Goal: Information Seeking & Learning: Find specific fact

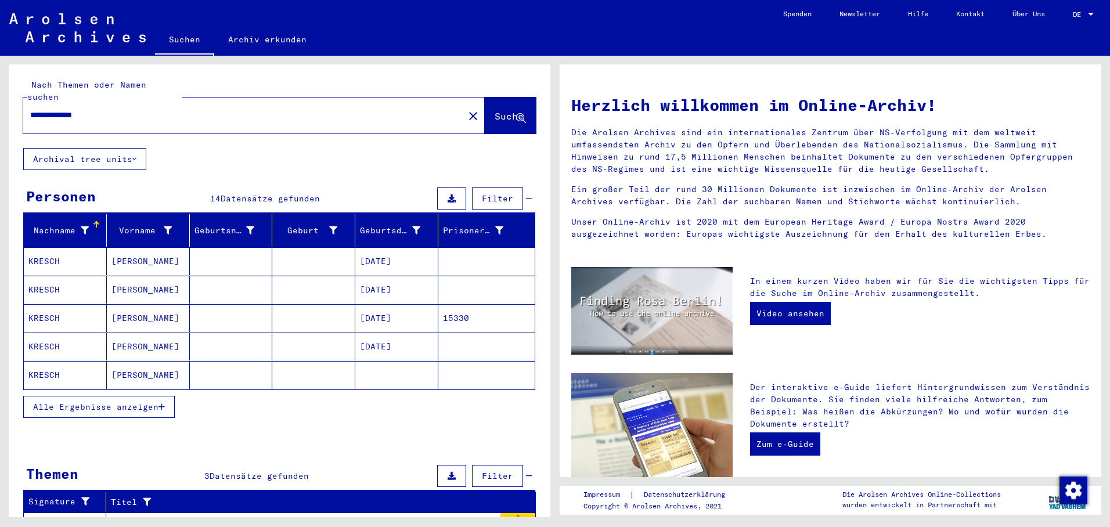
click at [391, 247] on mat-cell "[DATE]" at bounding box center [396, 261] width 83 height 28
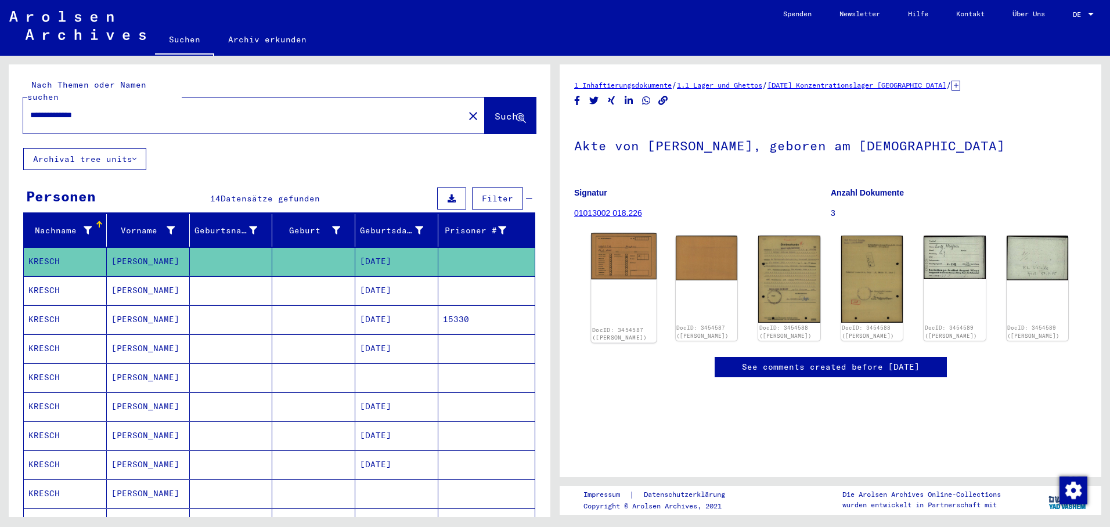
click at [615, 254] on img at bounding box center [623, 256] width 65 height 46
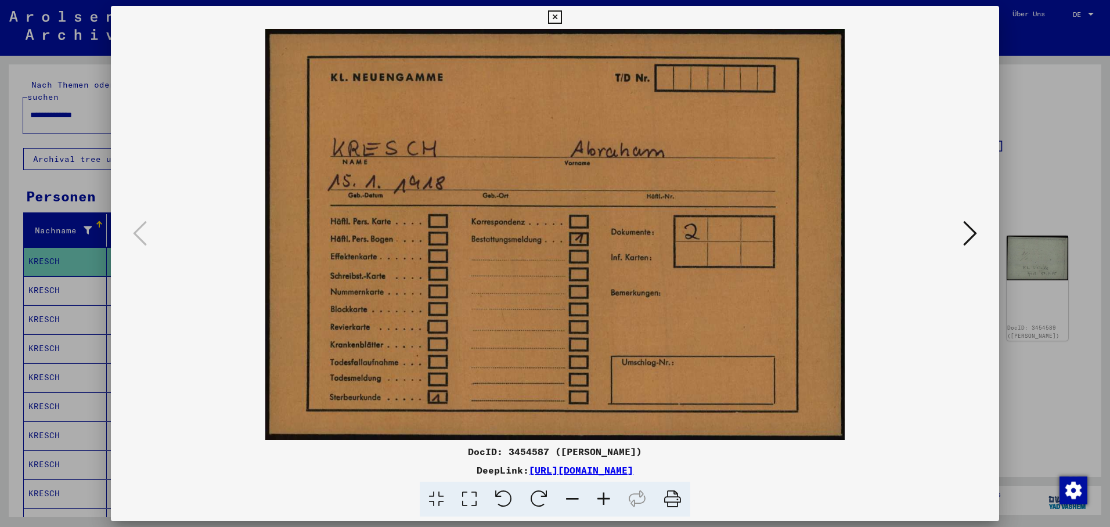
click at [966, 226] on icon at bounding box center [970, 233] width 14 height 28
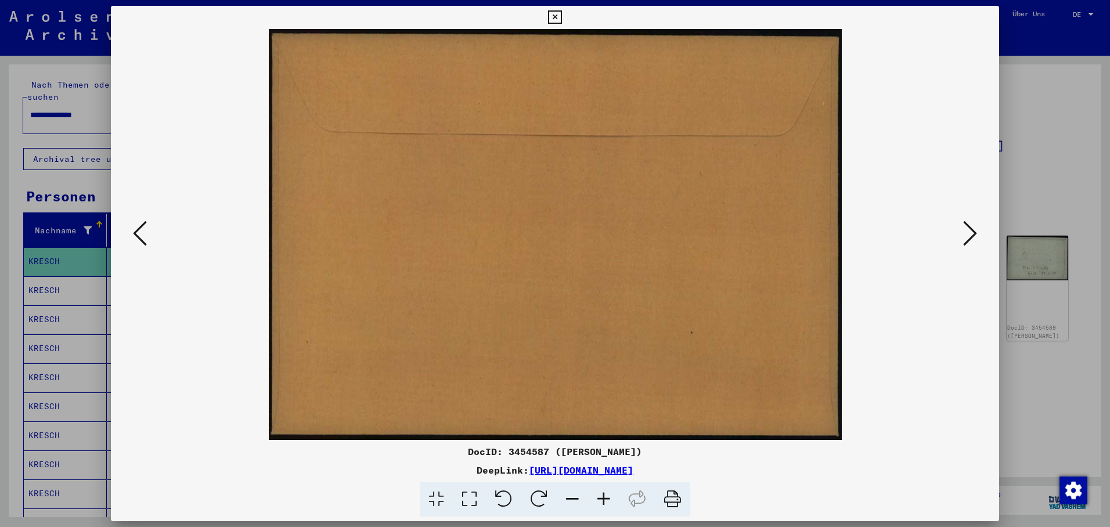
click at [966, 224] on icon at bounding box center [970, 233] width 14 height 28
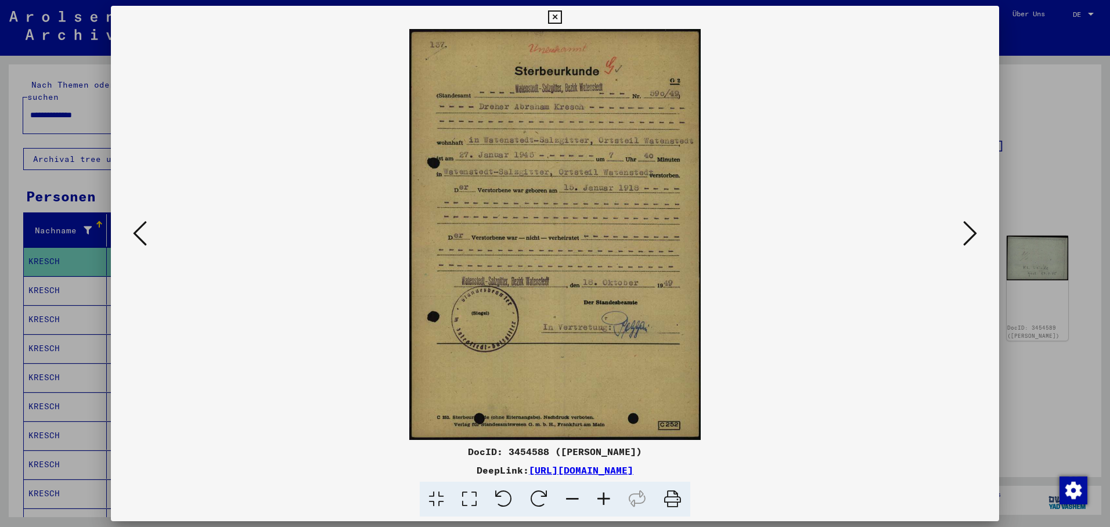
click at [966, 227] on icon at bounding box center [970, 233] width 14 height 28
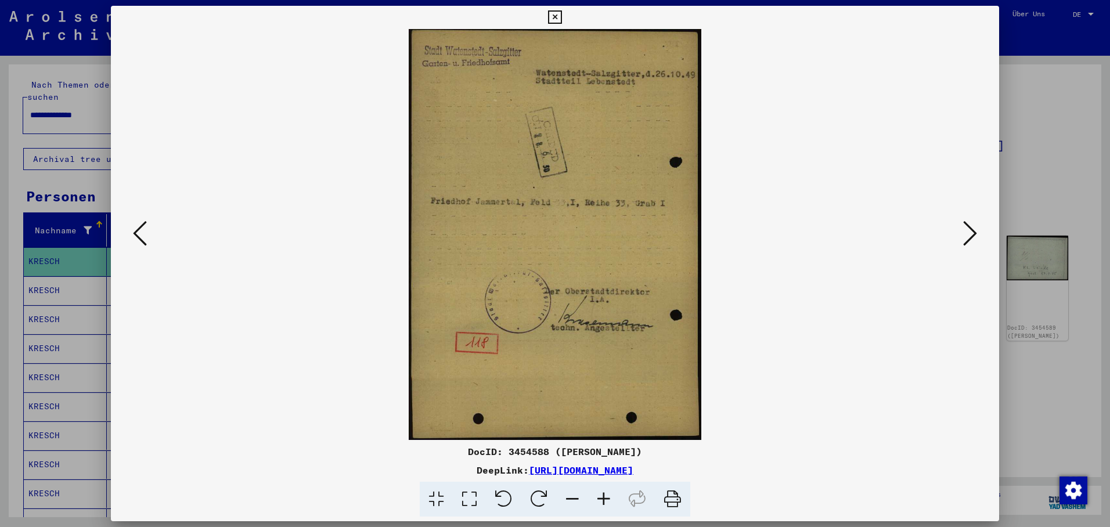
click at [972, 229] on icon at bounding box center [970, 233] width 14 height 28
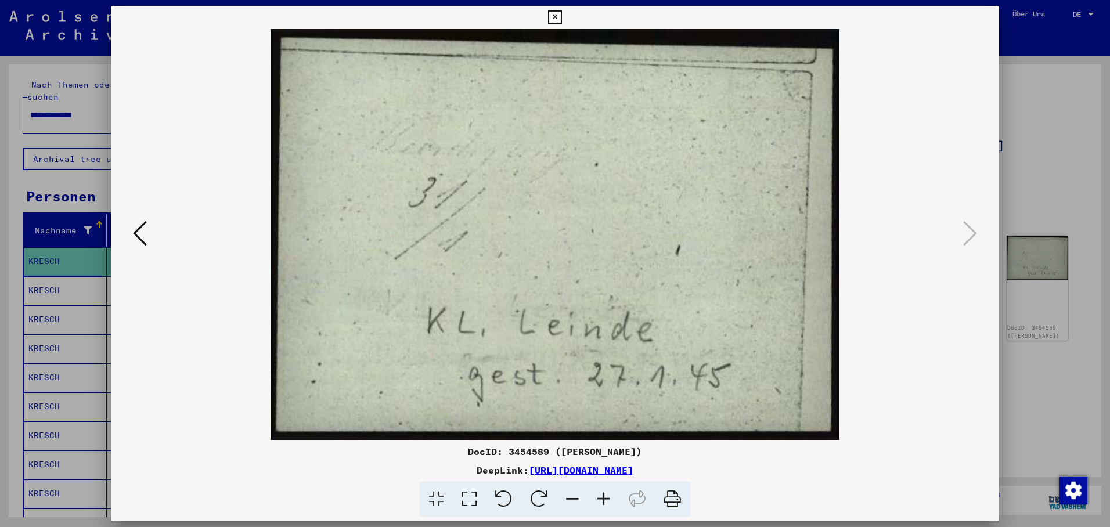
drag, startPoint x: 138, startPoint y: 236, endPoint x: 146, endPoint y: 234, distance: 8.5
click at [138, 236] on icon at bounding box center [140, 233] width 14 height 28
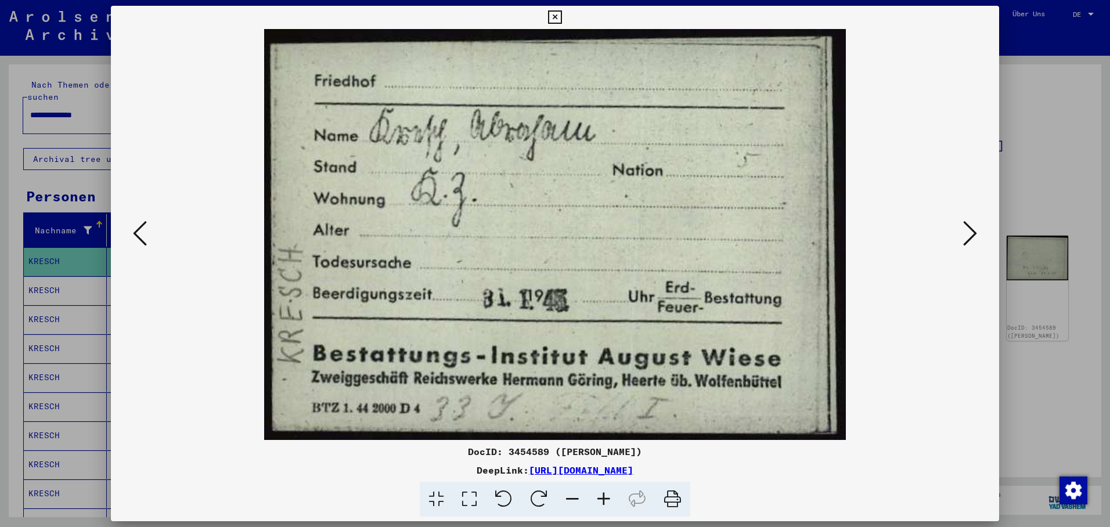
click at [966, 241] on icon at bounding box center [970, 233] width 14 height 28
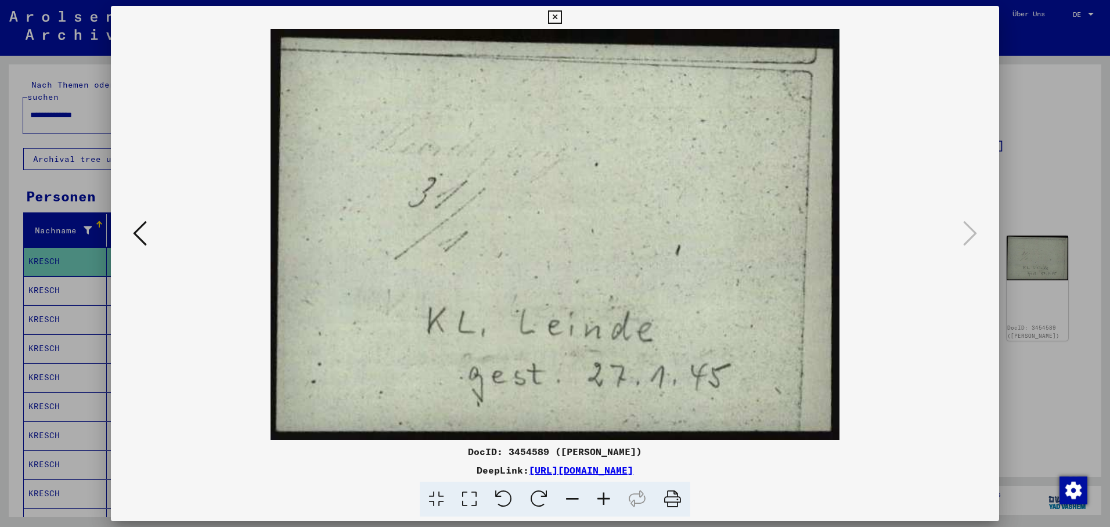
click at [71, 284] on div at bounding box center [555, 263] width 1110 height 527
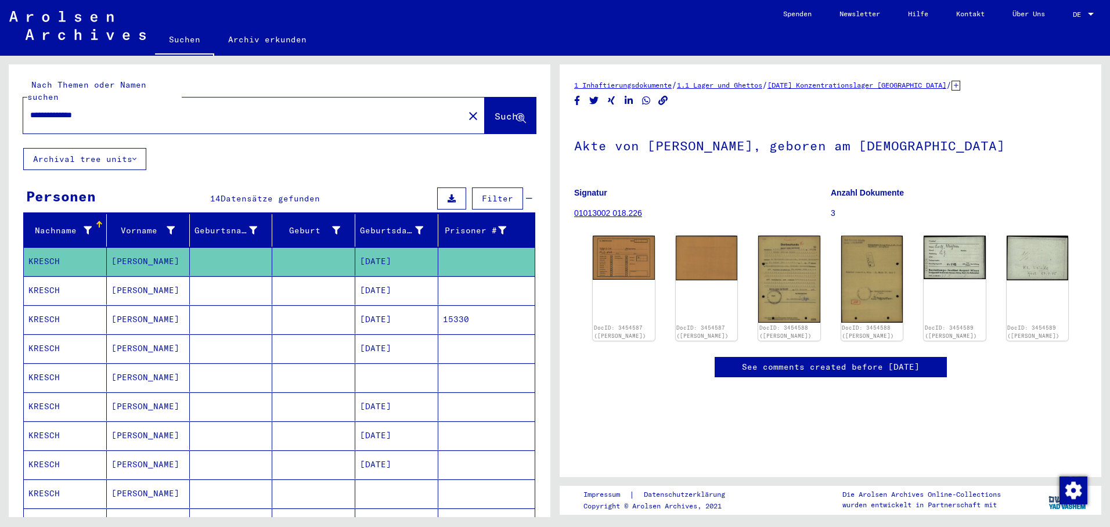
click at [71, 284] on mat-cell "KRESCH" at bounding box center [65, 290] width 83 height 28
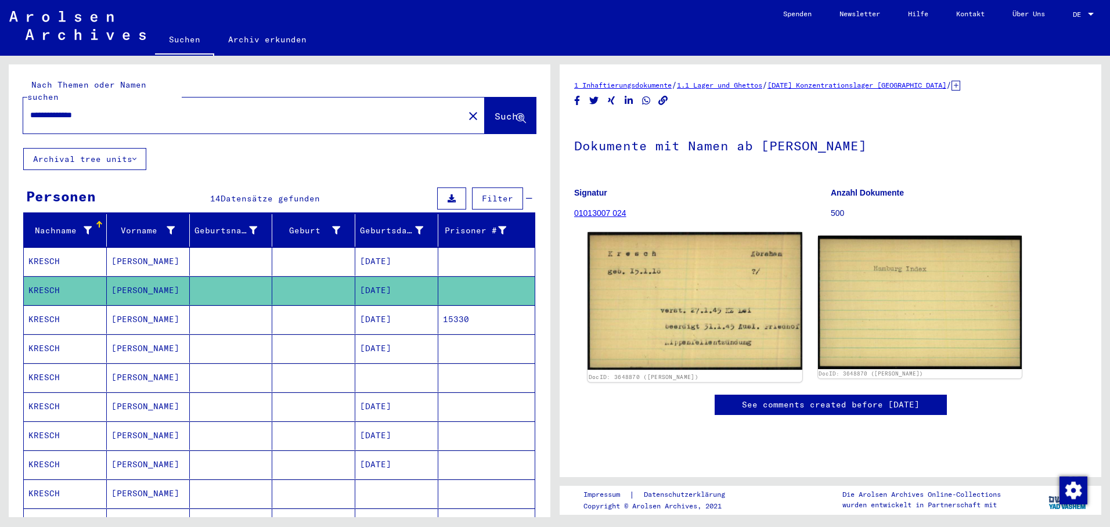
click at [712, 297] on img at bounding box center [694, 301] width 214 height 138
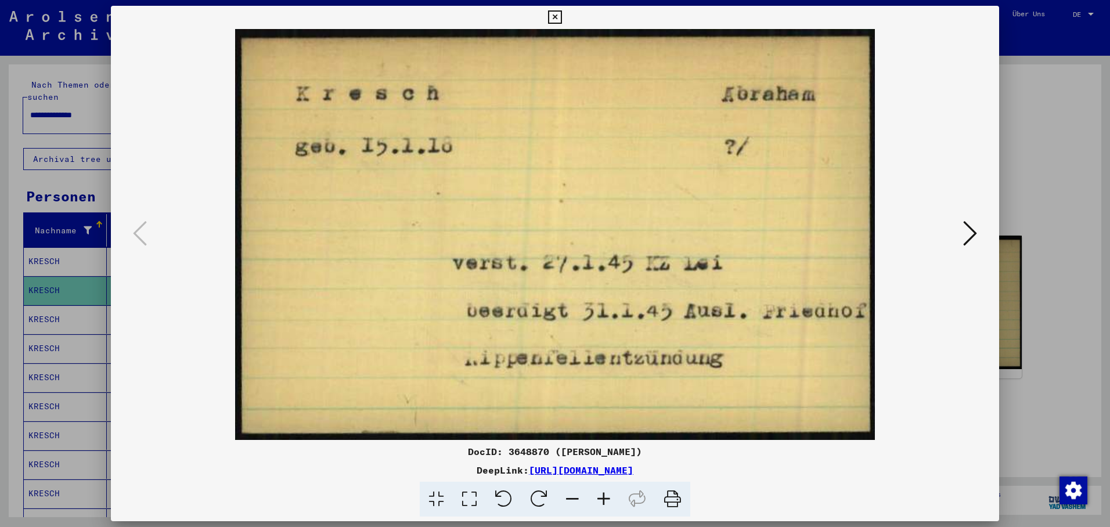
click at [53, 305] on div at bounding box center [555, 263] width 1110 height 527
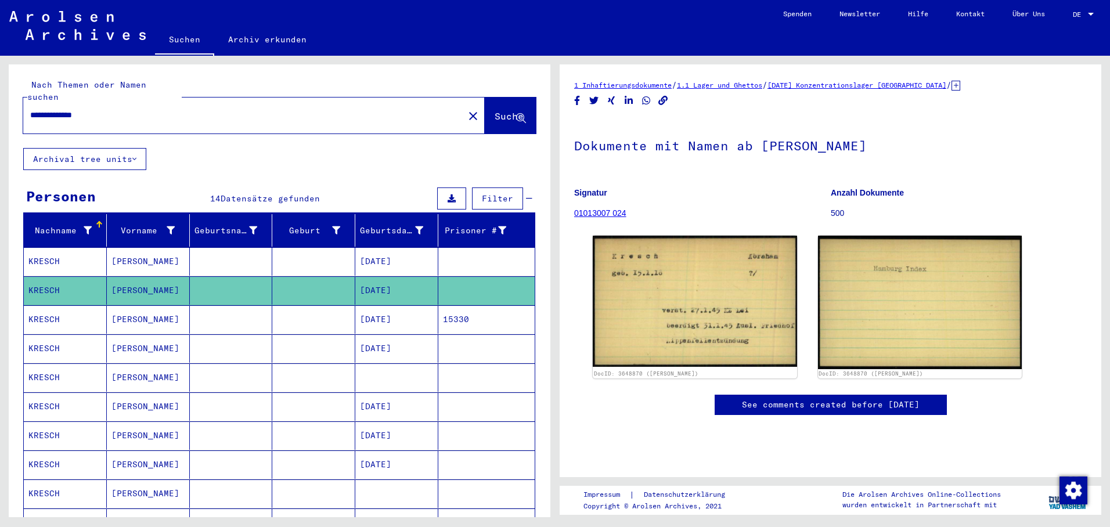
click at [62, 307] on mat-cell "KRESCH" at bounding box center [65, 319] width 83 height 28
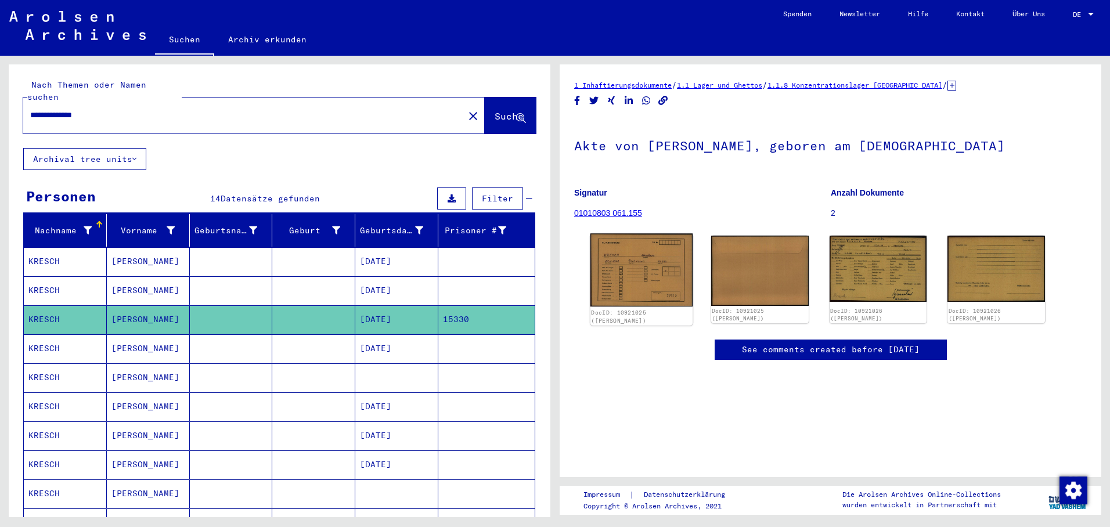
click at [653, 272] on img at bounding box center [641, 269] width 102 height 73
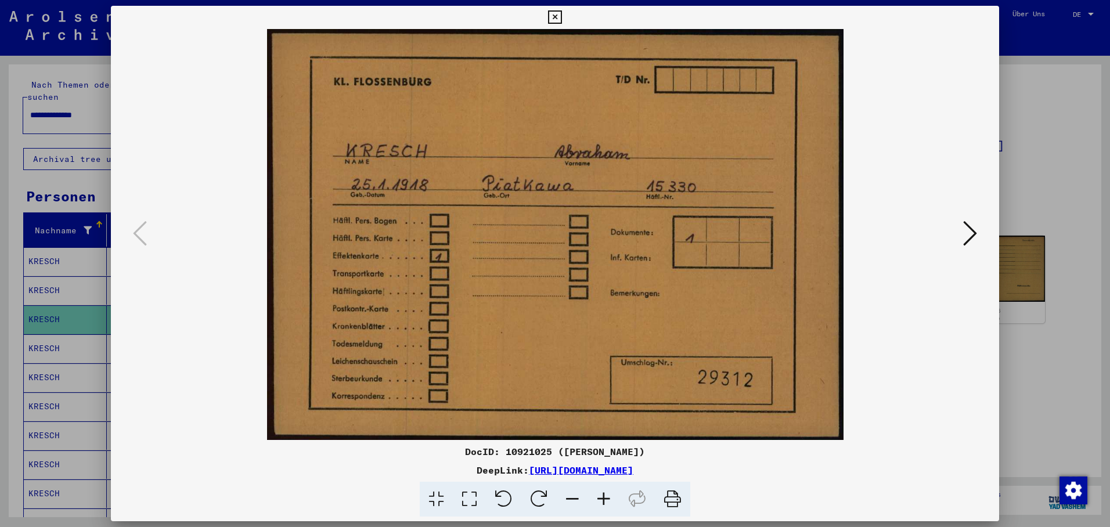
click at [974, 226] on icon at bounding box center [970, 233] width 14 height 28
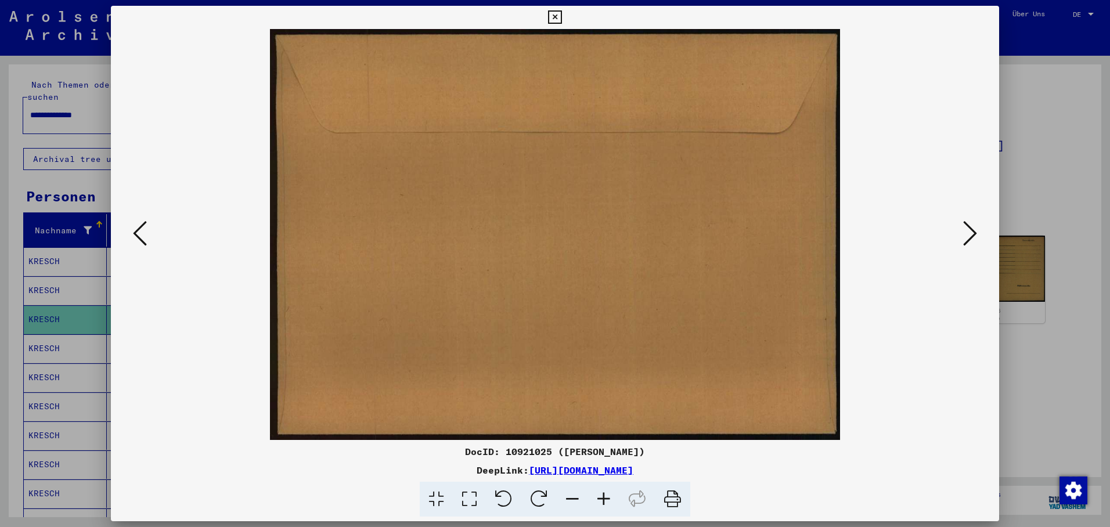
drag, startPoint x: 974, startPoint y: 227, endPoint x: 951, endPoint y: 237, distance: 25.8
click at [974, 228] on icon at bounding box center [970, 233] width 14 height 28
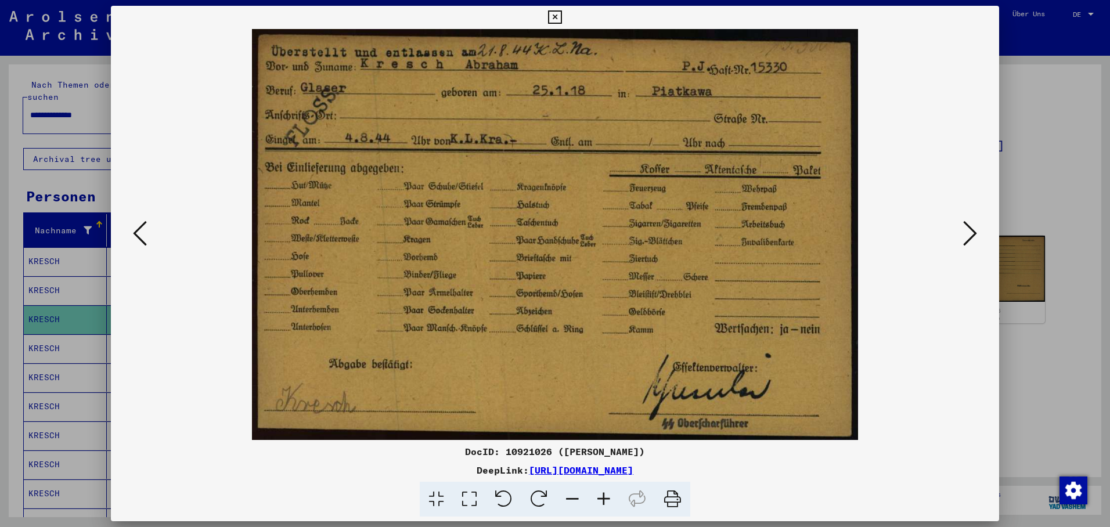
click at [967, 234] on icon at bounding box center [970, 233] width 14 height 28
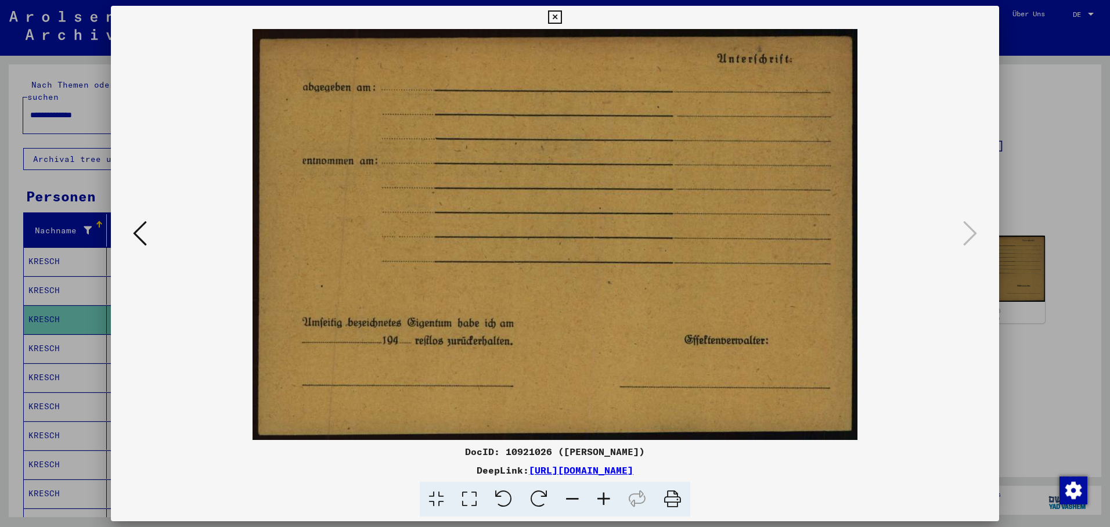
click at [561, 16] on icon at bounding box center [554, 17] width 13 height 14
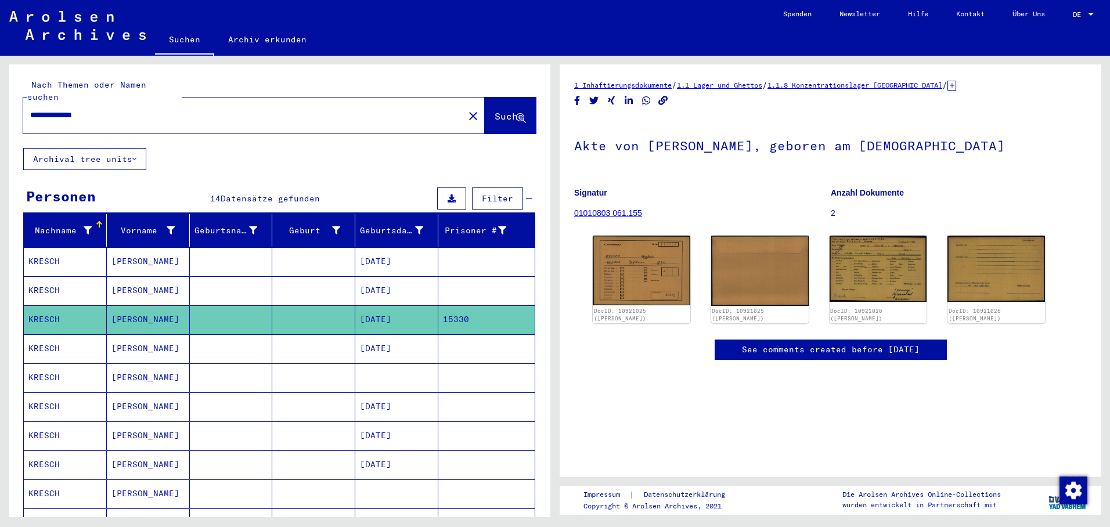
click at [146, 340] on mat-cell "[PERSON_NAME]" at bounding box center [148, 348] width 83 height 28
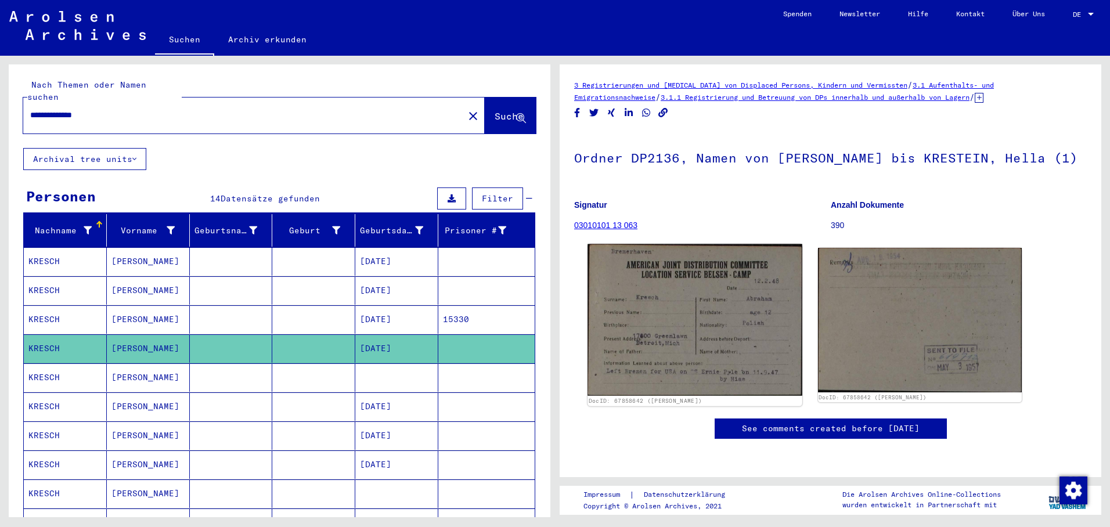
click at [695, 339] on img at bounding box center [694, 320] width 214 height 152
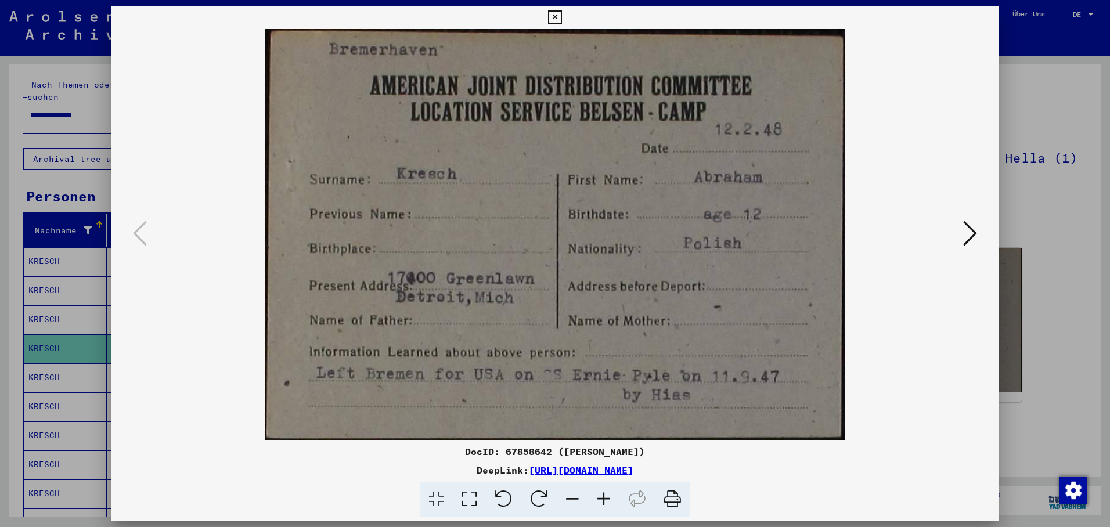
click at [577, 251] on img at bounding box center [554, 234] width 809 height 411
click at [49, 307] on div at bounding box center [555, 263] width 1110 height 527
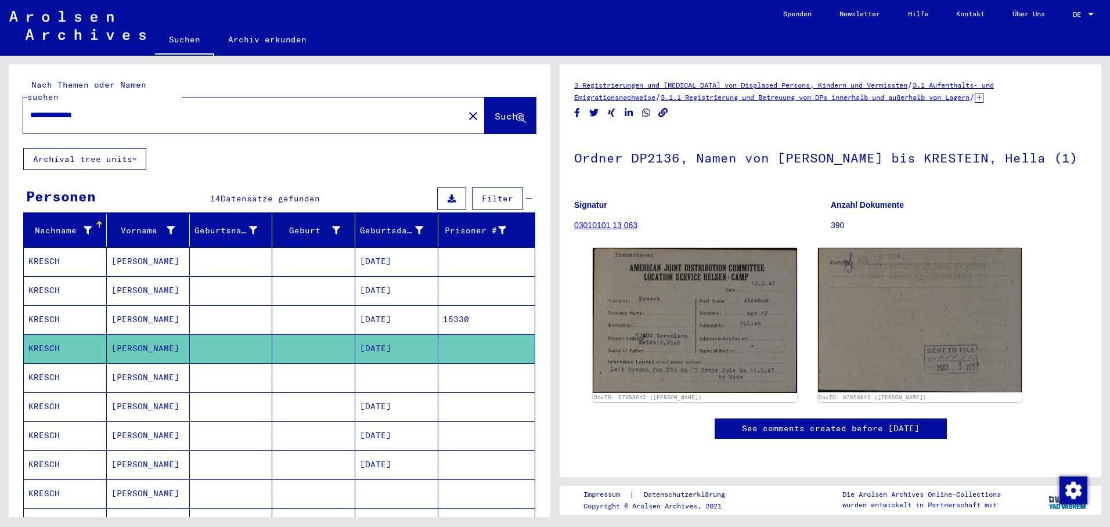
click at [398, 308] on mat-cell "[DATE]" at bounding box center [396, 319] width 83 height 28
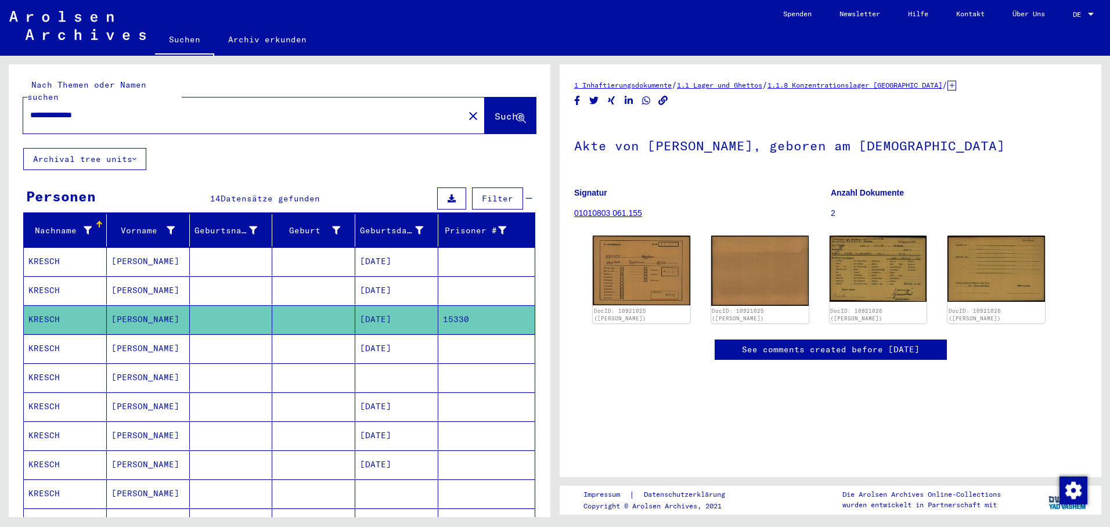
click at [393, 392] on mat-cell "[DATE]" at bounding box center [396, 406] width 83 height 28
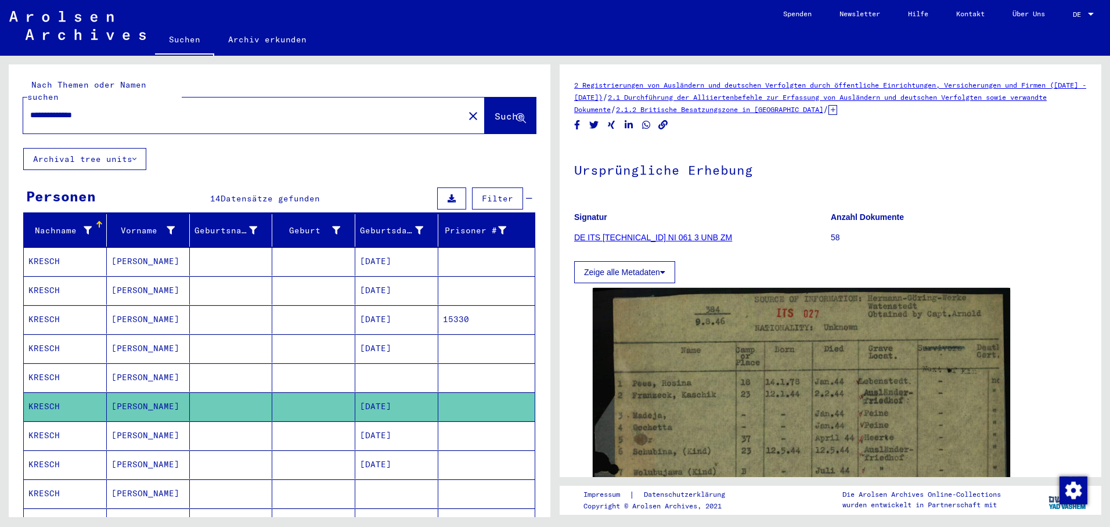
drag, startPoint x: 393, startPoint y: 388, endPoint x: 398, endPoint y: 432, distance: 44.4
click at [385, 422] on mat-cell "[DATE]" at bounding box center [396, 435] width 83 height 28
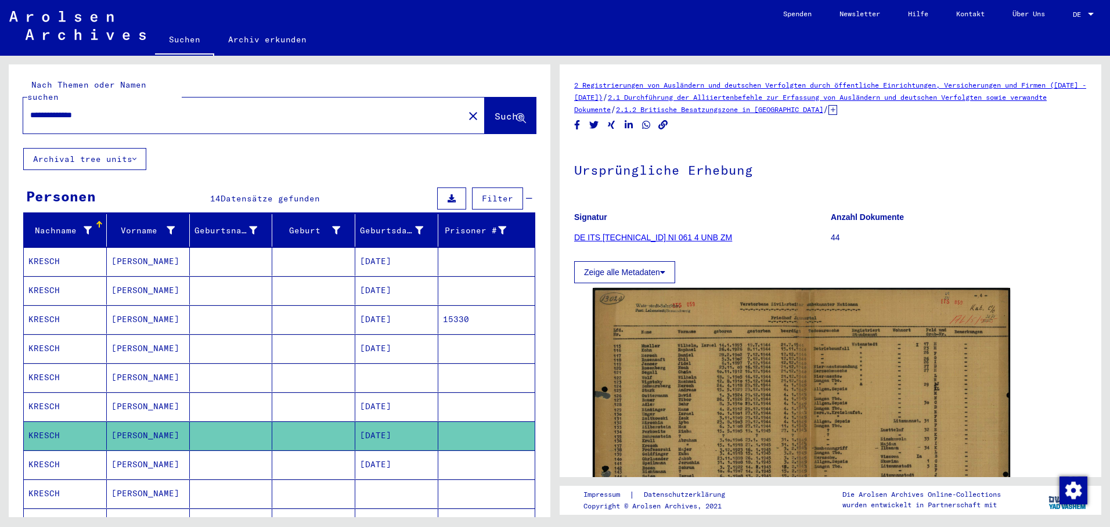
click at [375, 379] on mat-cell at bounding box center [396, 377] width 83 height 28
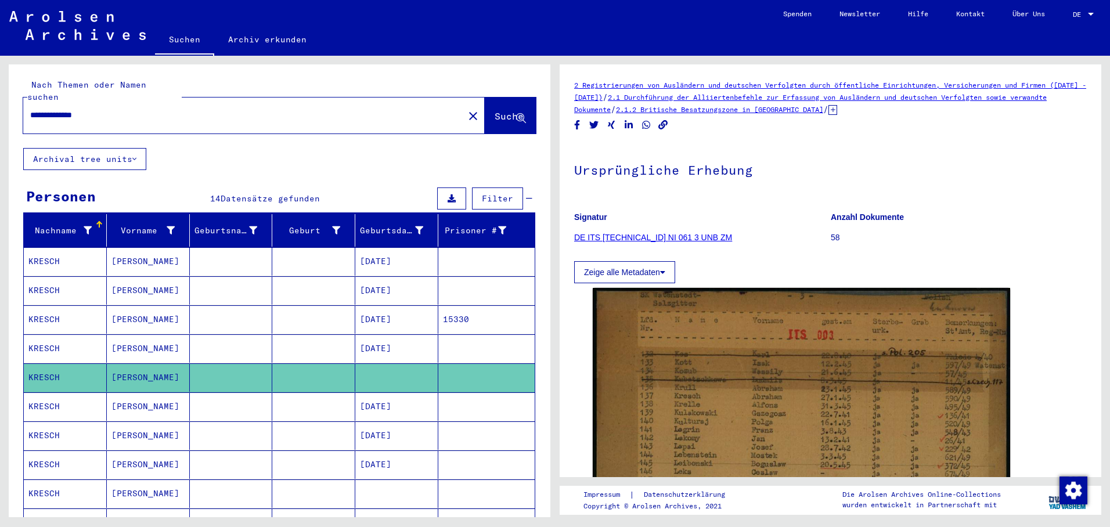
click at [380, 312] on mat-cell "[DATE]" at bounding box center [396, 319] width 83 height 28
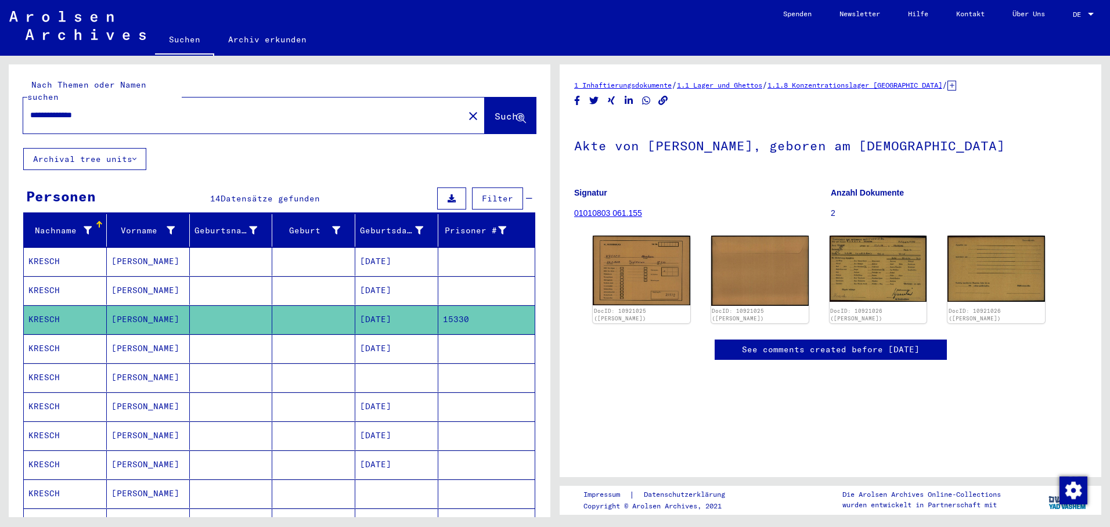
click at [395, 398] on mat-cell "[DATE]" at bounding box center [396, 406] width 83 height 28
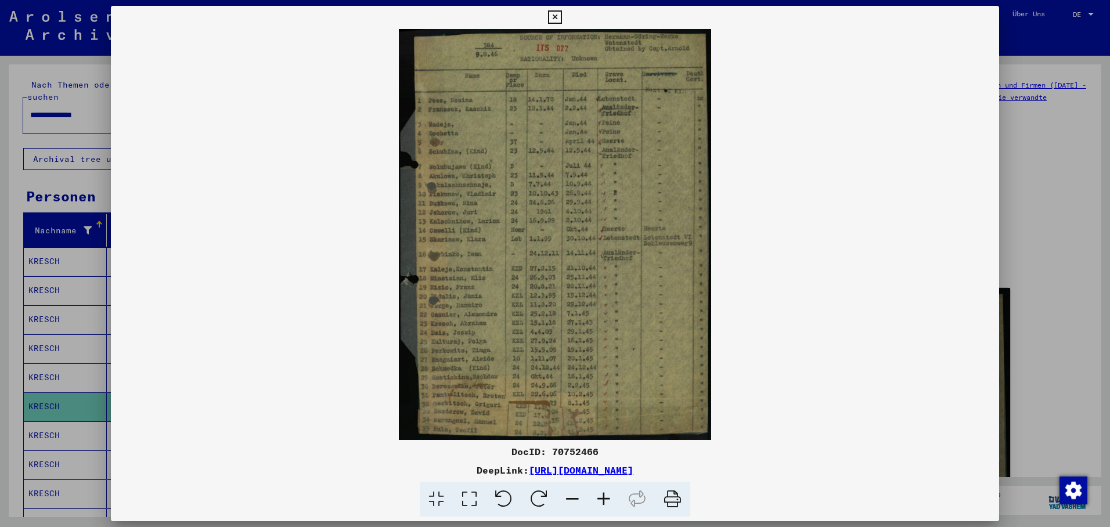
click at [71, 432] on div at bounding box center [555, 263] width 1110 height 527
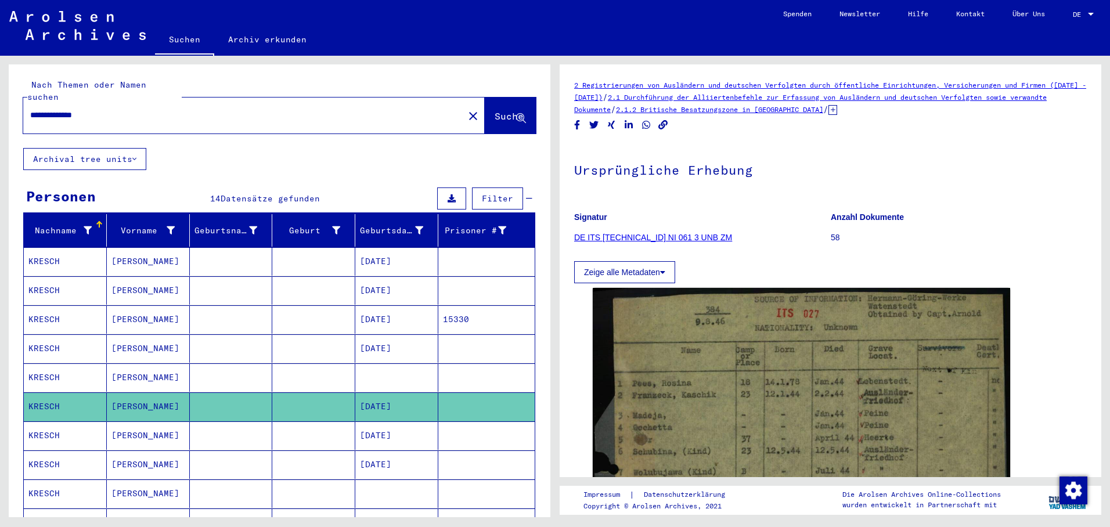
click at [77, 424] on mat-cell "KRESCH" at bounding box center [65, 435] width 83 height 28
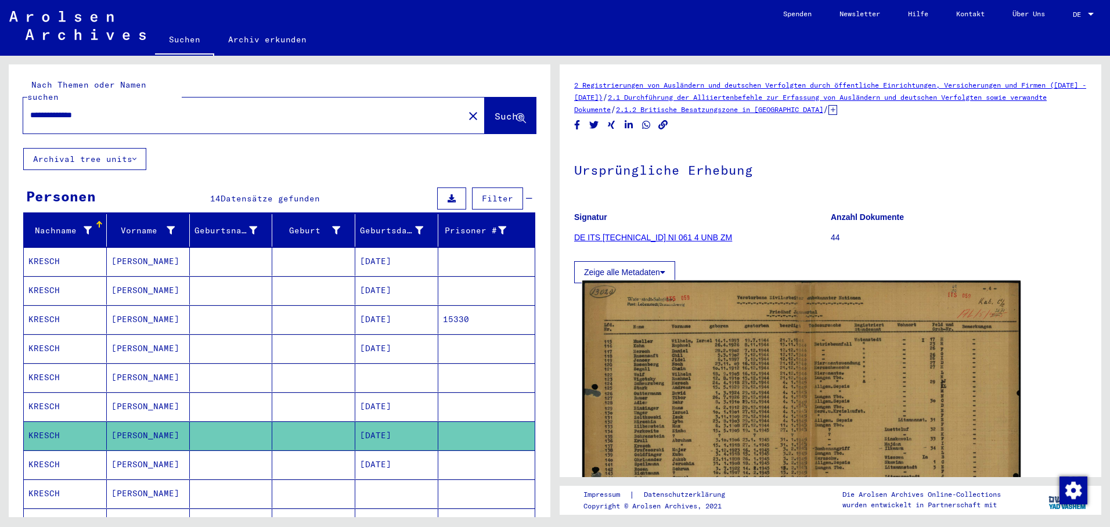
click at [680, 419] on img at bounding box center [801, 430] width 438 height 298
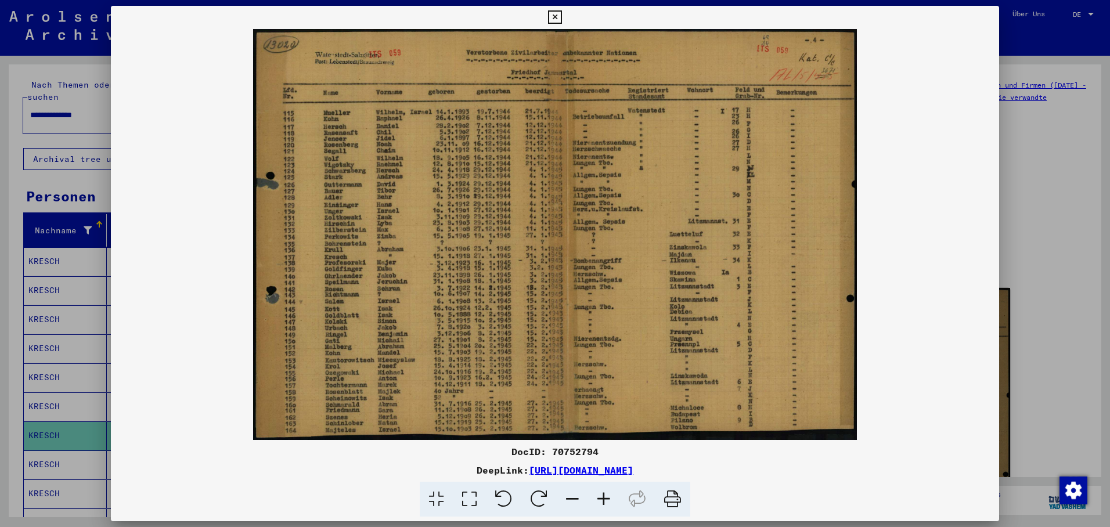
click at [74, 431] on div at bounding box center [555, 263] width 1110 height 527
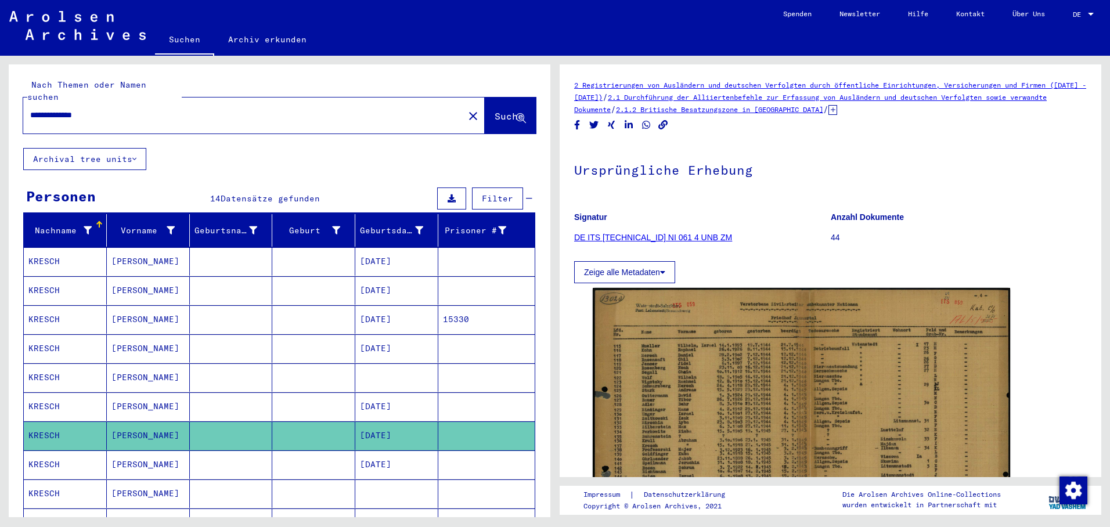
click at [65, 450] on mat-cell "KRESCH" at bounding box center [65, 464] width 83 height 28
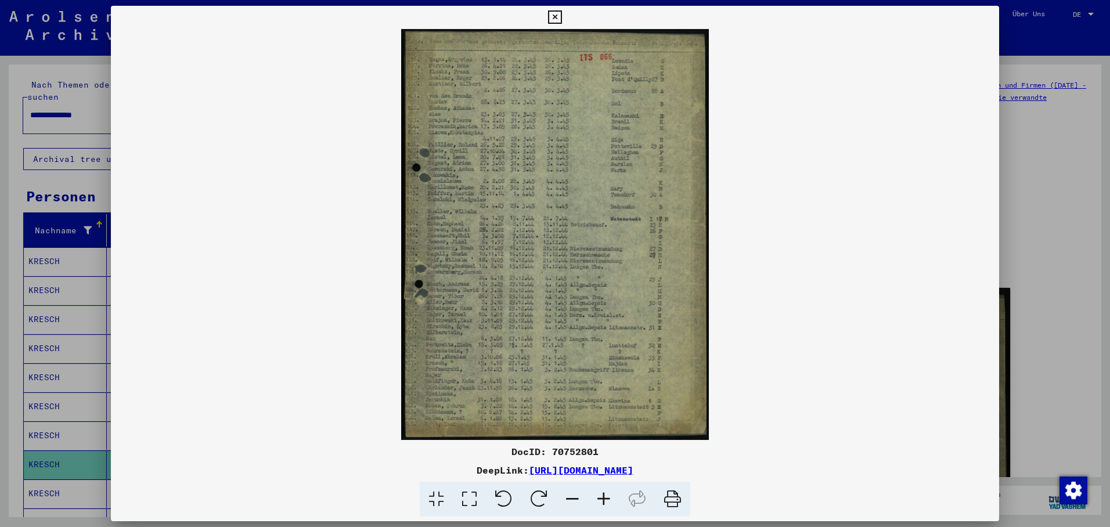
click at [561, 12] on icon at bounding box center [554, 17] width 13 height 14
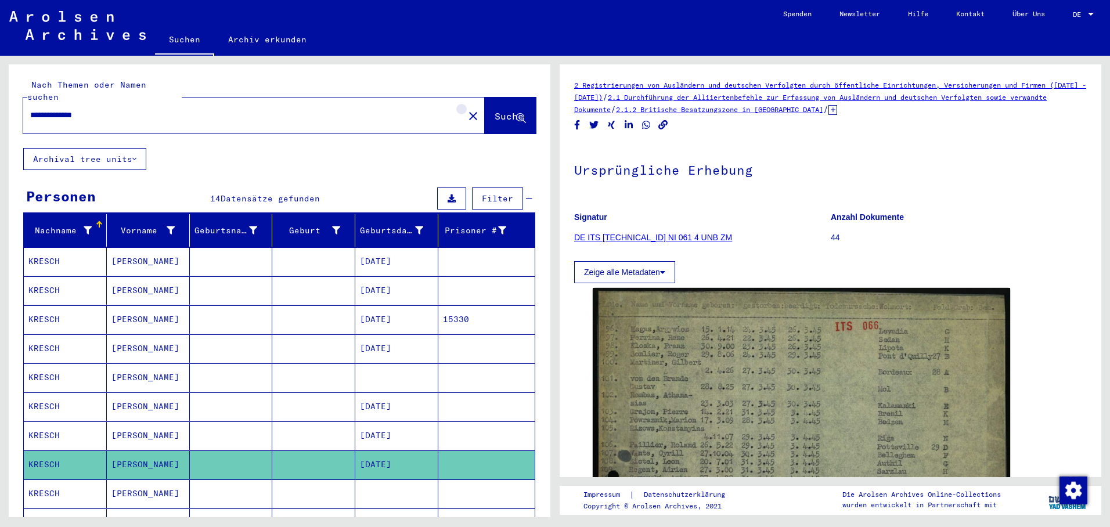
click at [466, 109] on mat-icon "close" at bounding box center [473, 116] width 14 height 14
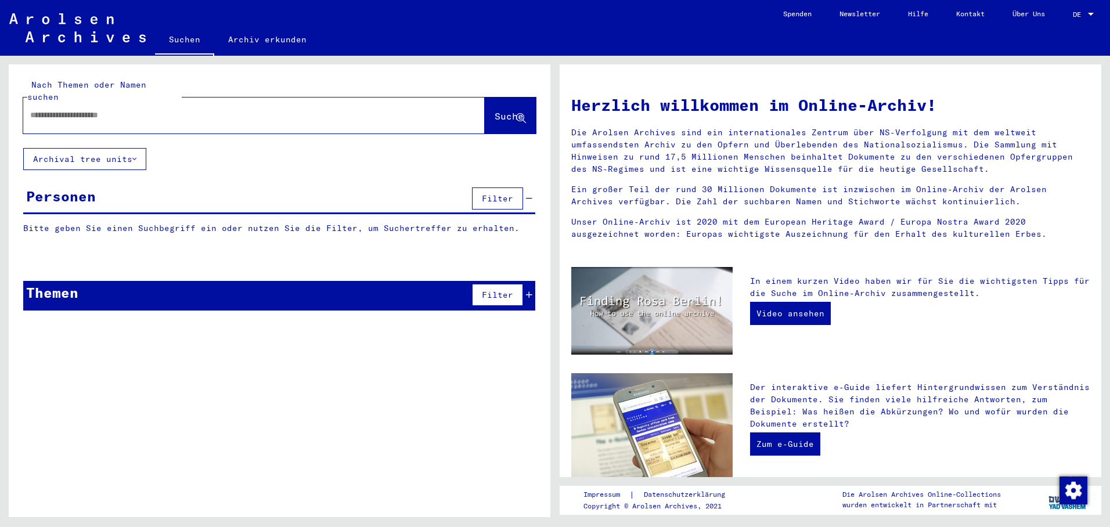
paste input "**********"
type input "**********"
click at [503, 110] on span "Suche" at bounding box center [508, 116] width 29 height 12
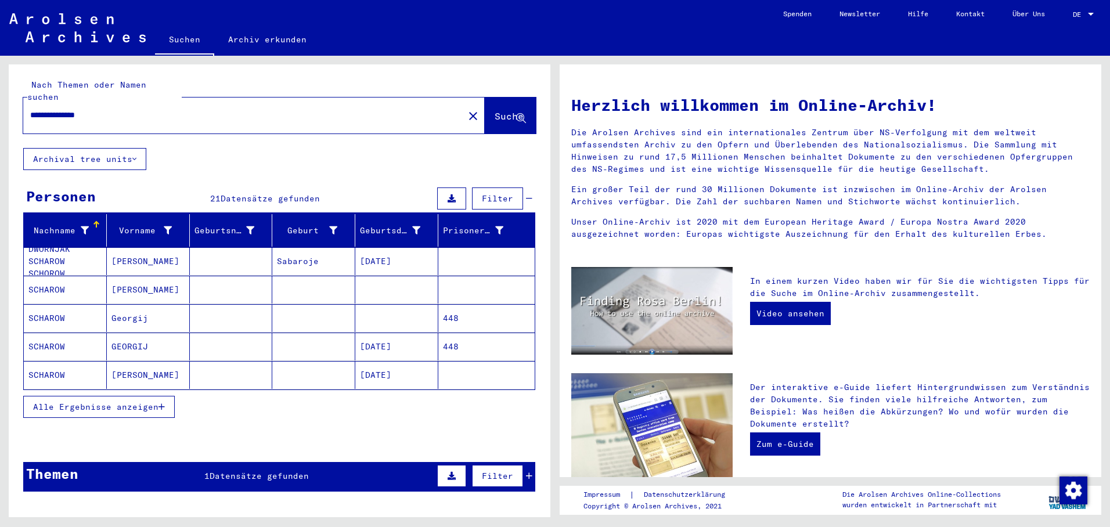
click at [163, 396] on button "Alle Ergebnisse anzeigen" at bounding box center [98, 407] width 151 height 22
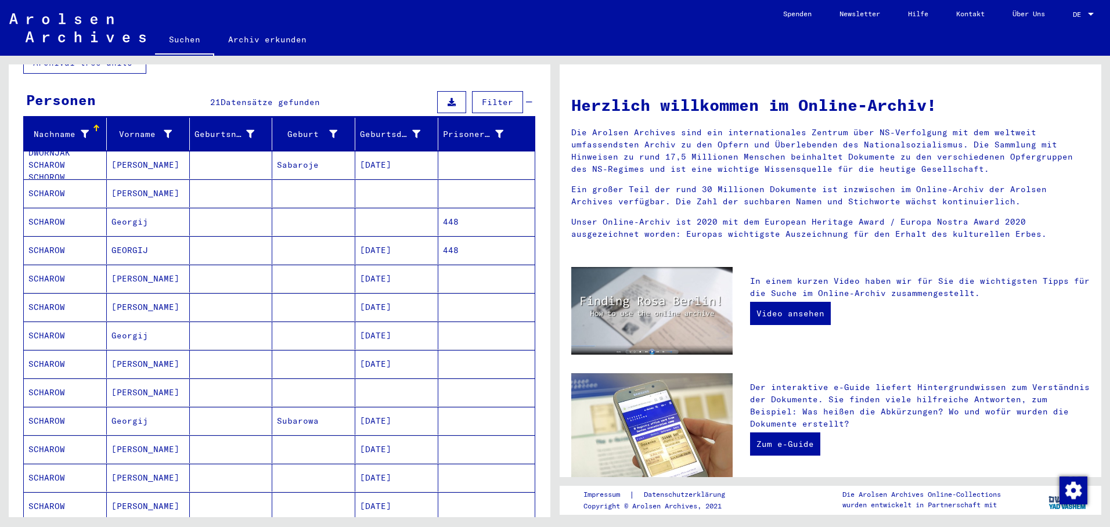
scroll to position [174, 0]
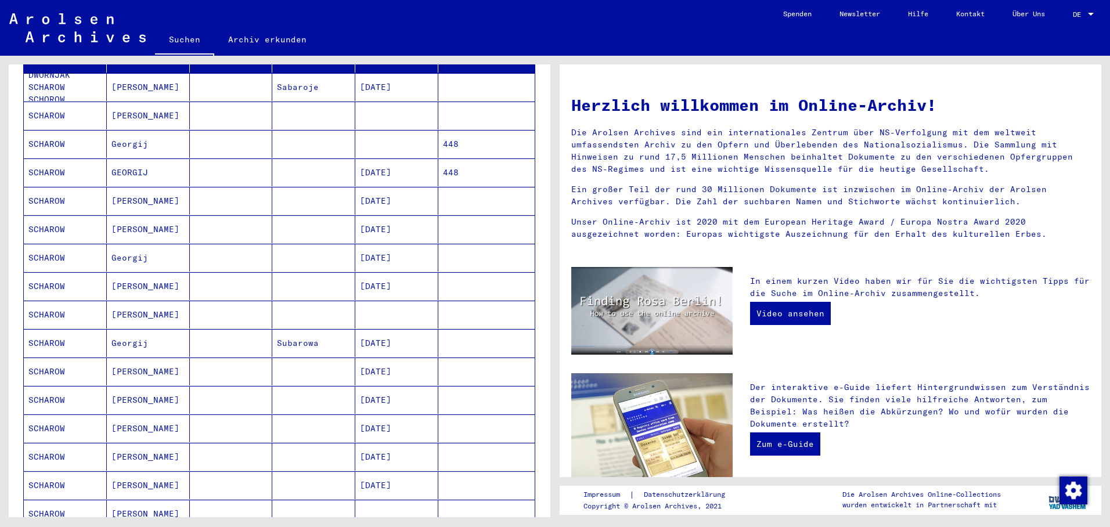
click at [397, 247] on mat-cell "[DATE]" at bounding box center [396, 258] width 83 height 28
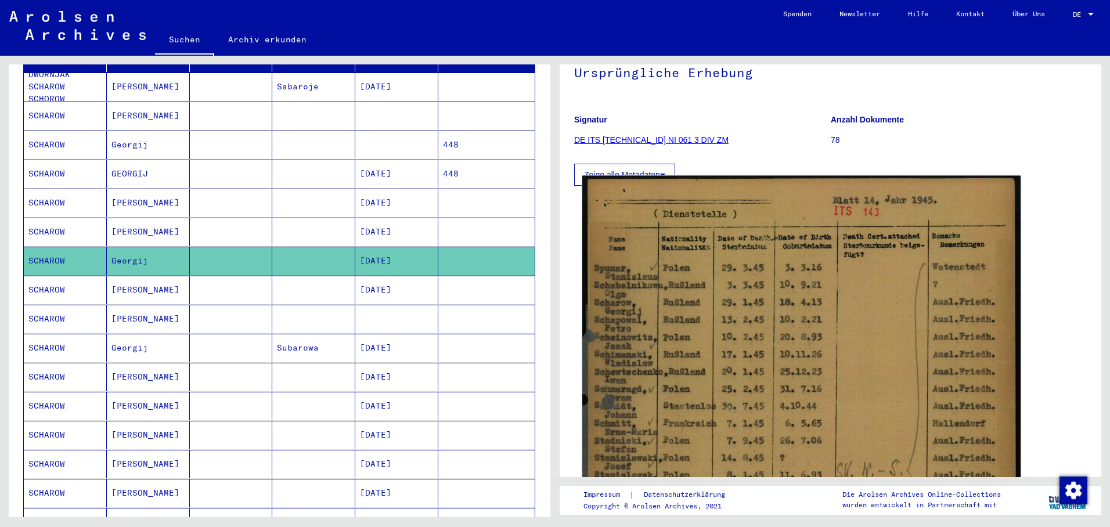
scroll to position [116, 0]
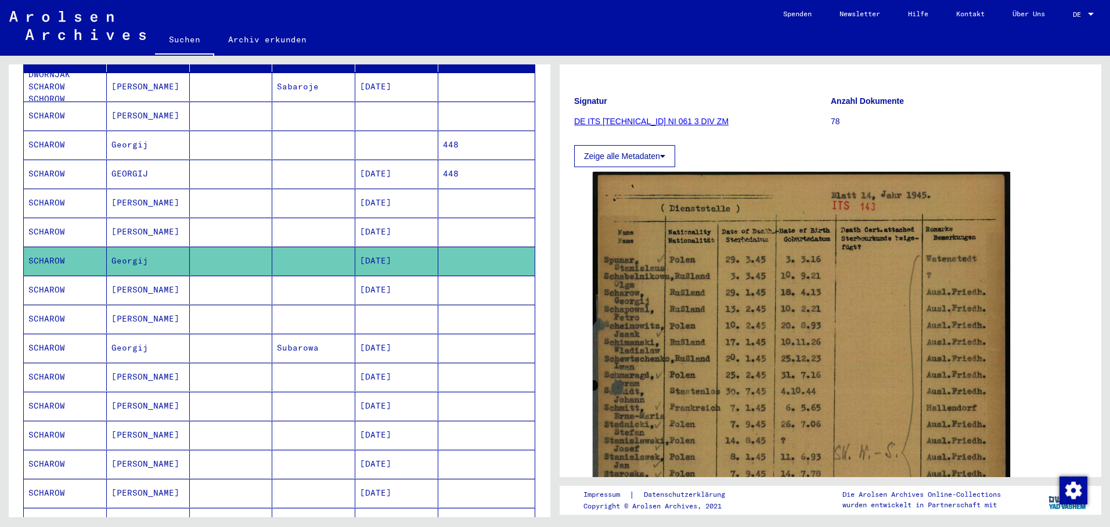
click at [404, 254] on mat-cell "[DATE]" at bounding box center [396, 261] width 83 height 28
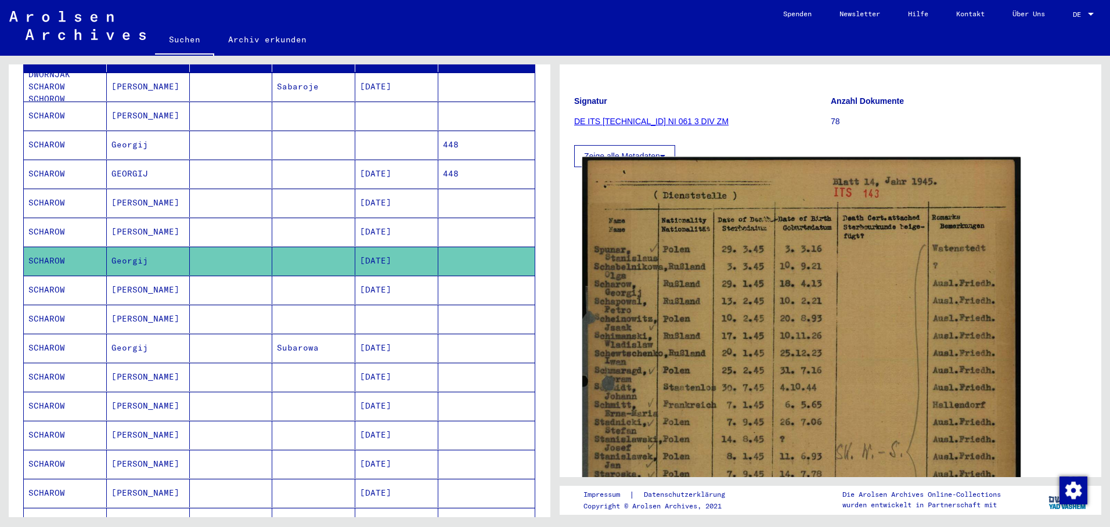
click at [749, 258] on img at bounding box center [801, 463] width 438 height 612
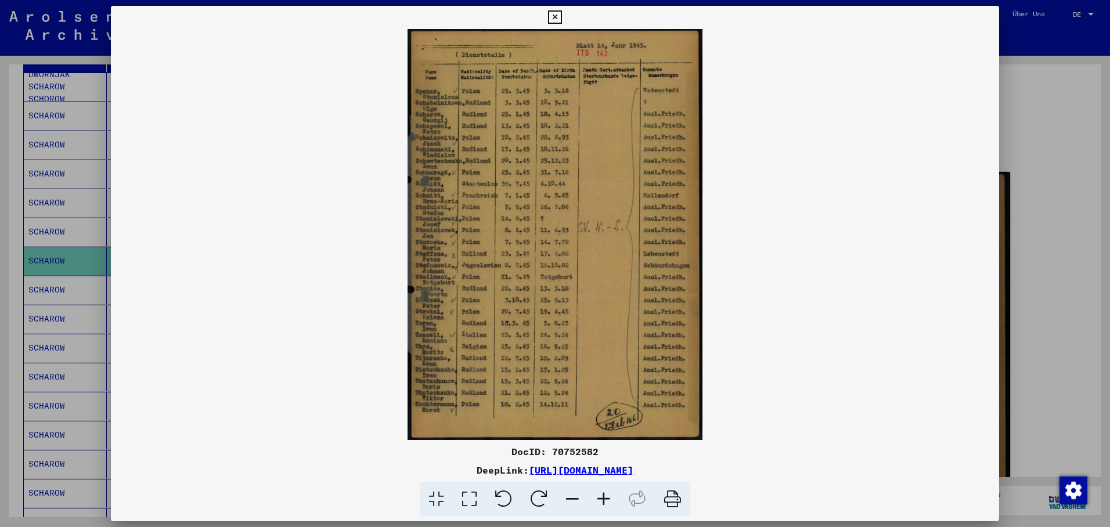
click at [55, 247] on div at bounding box center [555, 263] width 1110 height 527
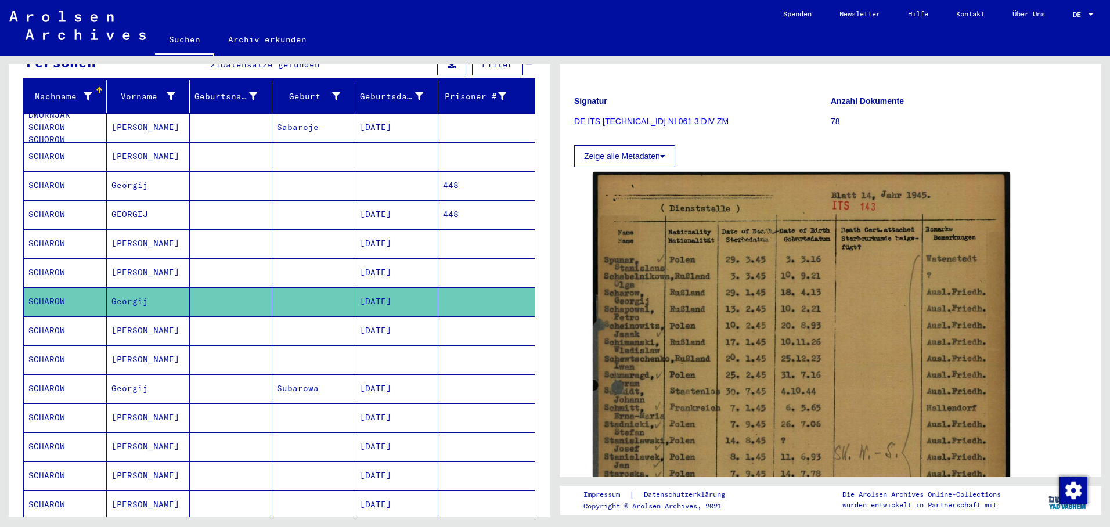
scroll to position [1, 0]
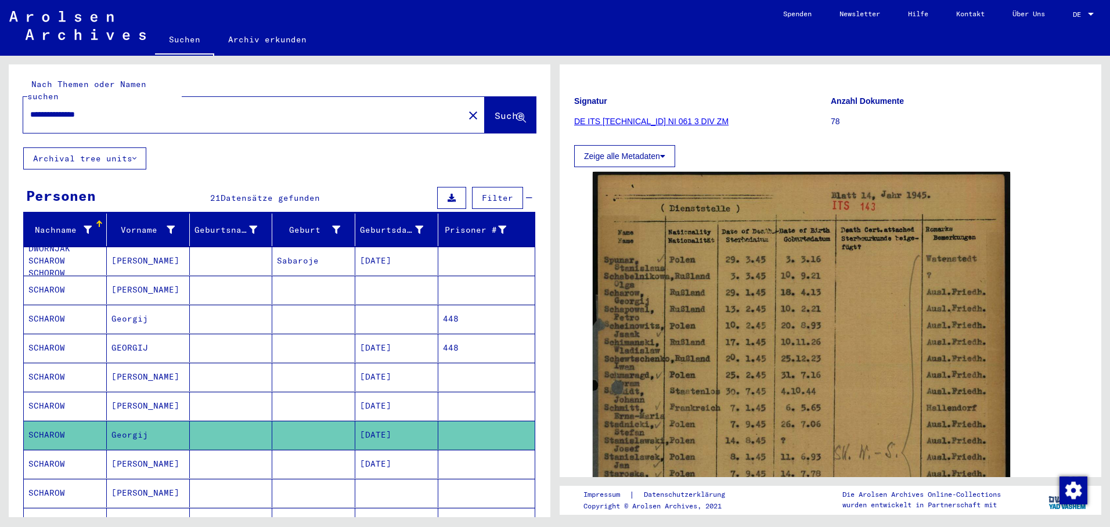
click at [405, 277] on mat-cell at bounding box center [396, 290] width 83 height 28
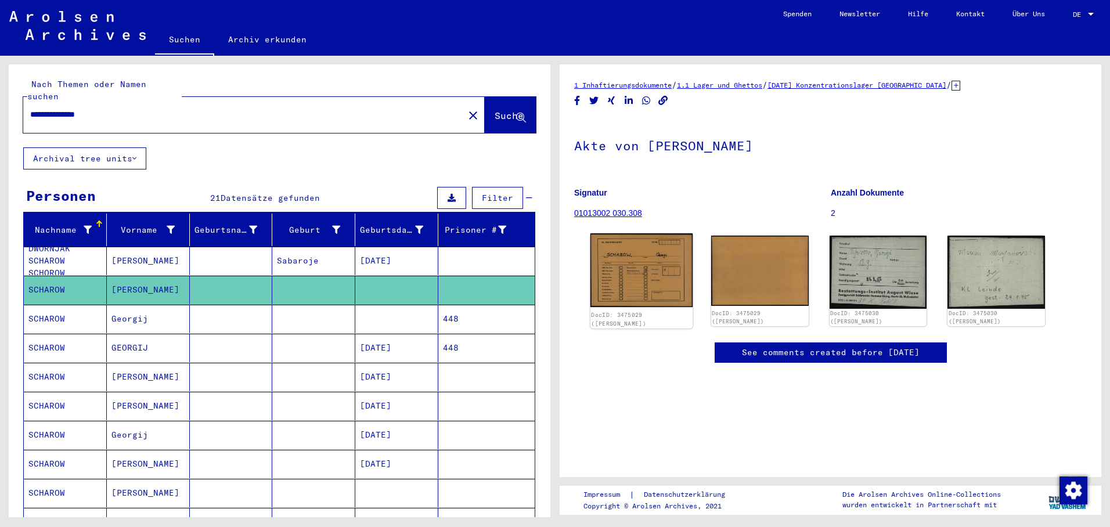
click at [647, 275] on img at bounding box center [641, 270] width 102 height 74
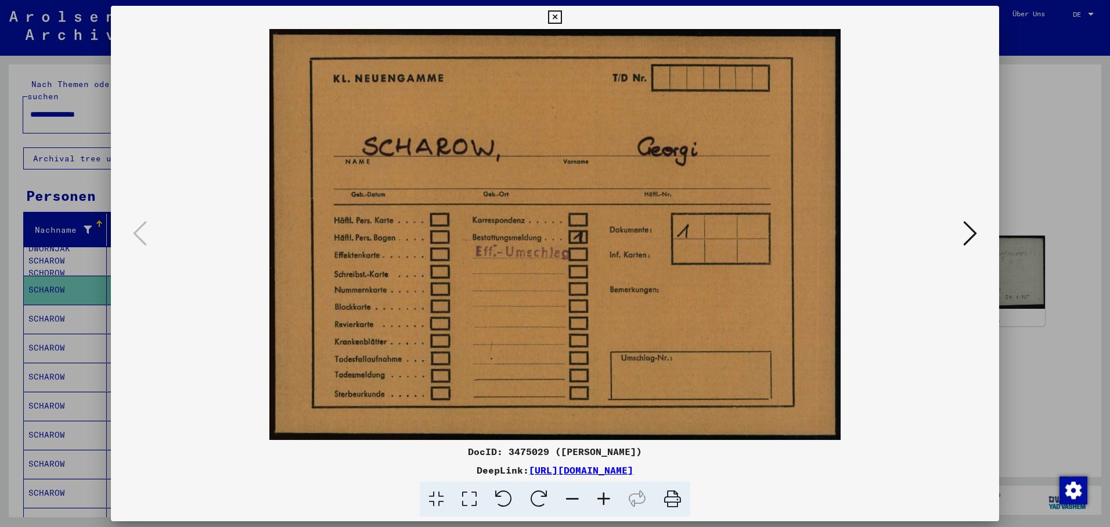
click at [969, 223] on icon at bounding box center [970, 233] width 14 height 28
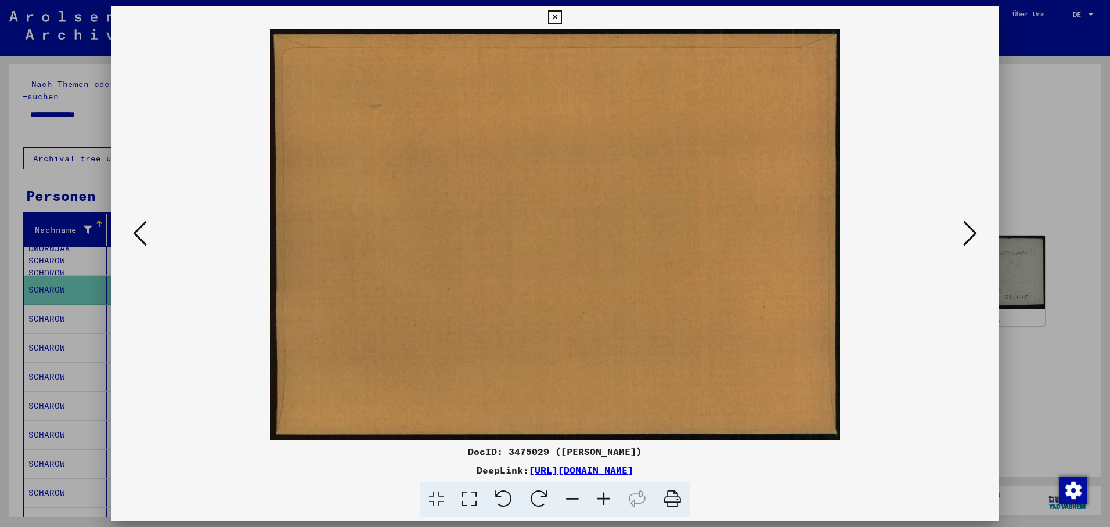
click at [969, 223] on icon at bounding box center [970, 233] width 14 height 28
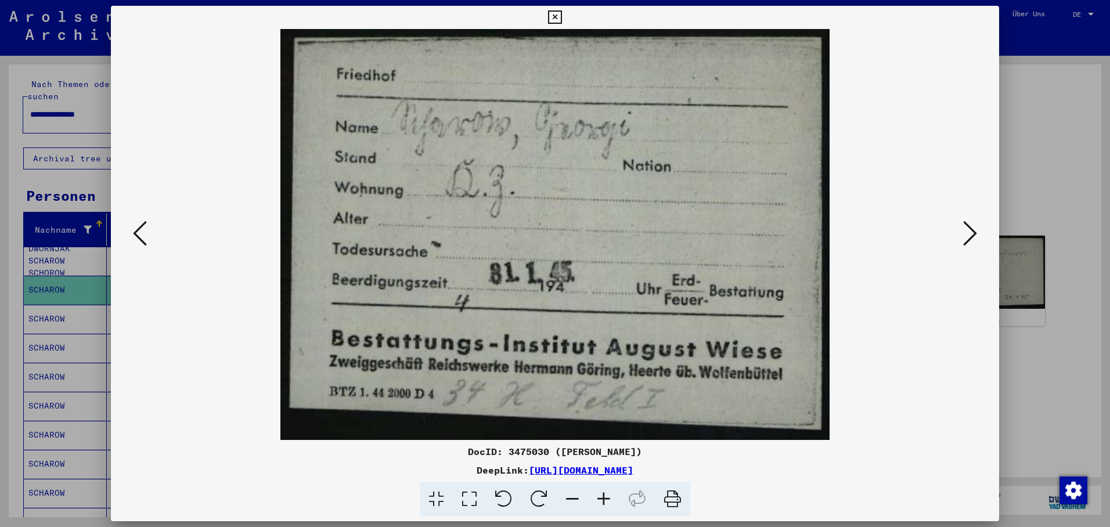
click at [966, 232] on icon at bounding box center [970, 233] width 14 height 28
